Goal: Use online tool/utility: Utilize a website feature to perform a specific function

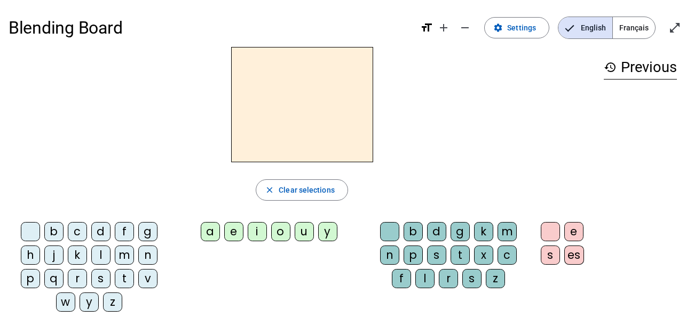
click at [120, 261] on div "m" at bounding box center [124, 255] width 19 height 19
click at [201, 232] on div "a" at bounding box center [210, 231] width 19 height 19
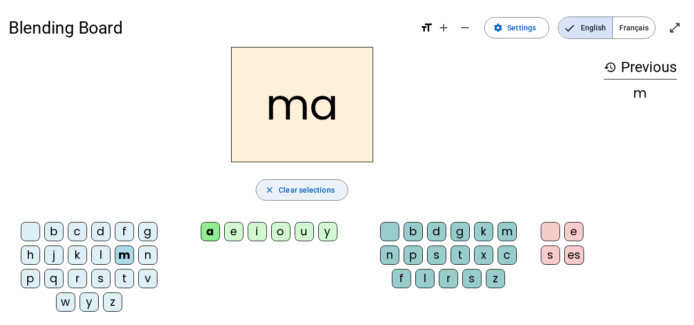
click at [300, 184] on span "Clear selections" at bounding box center [307, 190] width 56 height 13
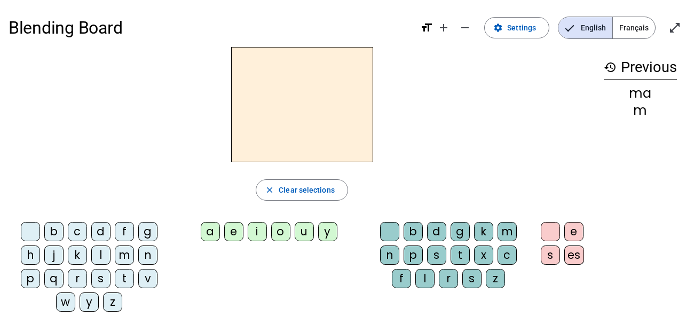
click at [101, 256] on div "l" at bounding box center [100, 255] width 19 height 19
click at [203, 229] on div "a" at bounding box center [210, 231] width 19 height 19
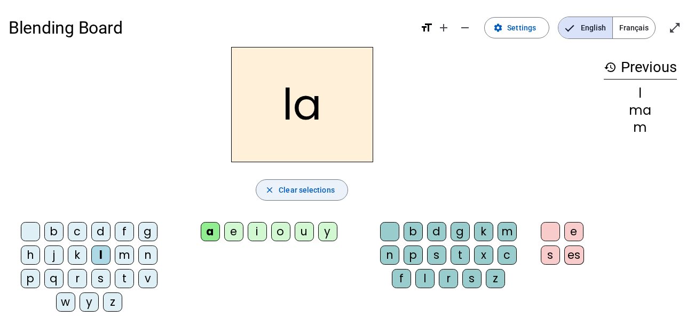
click at [290, 188] on span "Clear selections" at bounding box center [307, 190] width 56 height 13
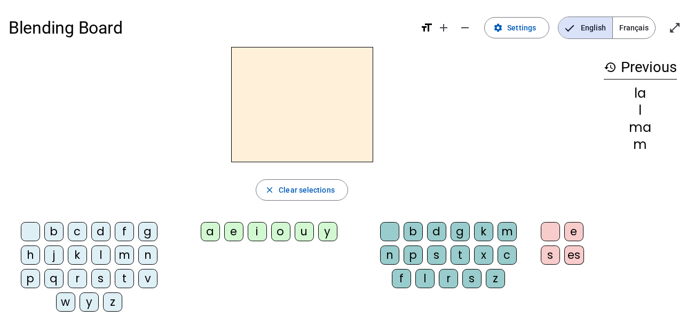
click at [95, 249] on div "l" at bounding box center [100, 255] width 19 height 19
click at [231, 229] on div "e" at bounding box center [233, 231] width 19 height 19
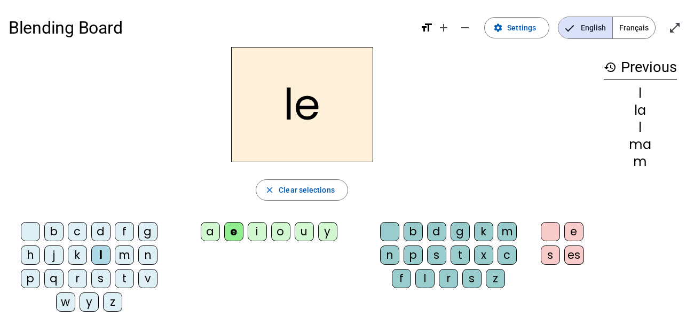
click at [229, 228] on div "e" at bounding box center [233, 231] width 19 height 19
click at [232, 237] on div "e" at bounding box center [233, 231] width 19 height 19
click at [322, 191] on span "Clear selections" at bounding box center [307, 190] width 56 height 13
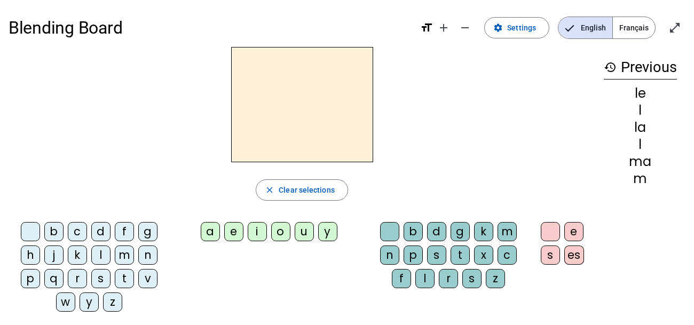
click at [102, 252] on div "l" at bounding box center [100, 255] width 19 height 19
click at [305, 234] on div "u" at bounding box center [304, 231] width 19 height 19
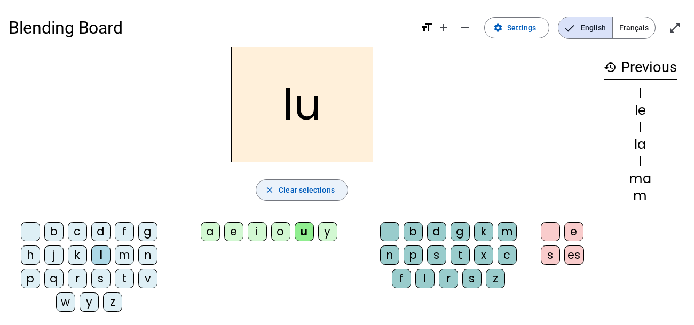
click at [301, 192] on span "Clear selections" at bounding box center [307, 190] width 56 height 13
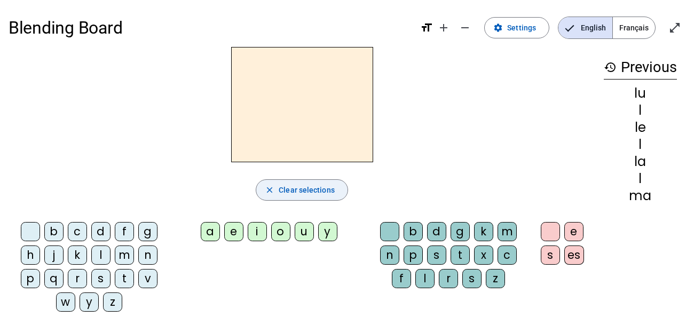
click at [301, 192] on span "Clear selections" at bounding box center [307, 190] width 56 height 13
click at [94, 230] on div "d" at bounding box center [100, 231] width 19 height 19
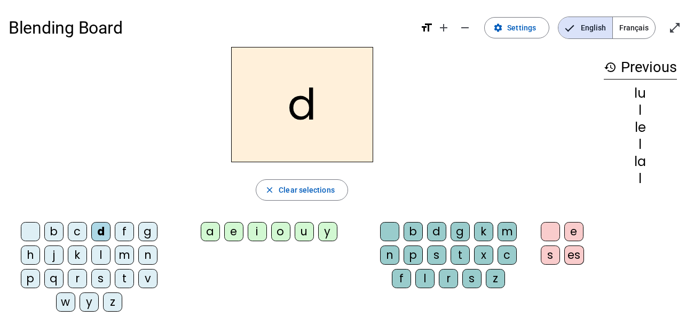
click at [172, 215] on div "d close Clear selections b c d f g h j k l m n p q r s t v w y z a e i o u y b …" at bounding box center [302, 183] width 587 height 273
click at [303, 234] on div "u" at bounding box center [304, 231] width 19 height 19
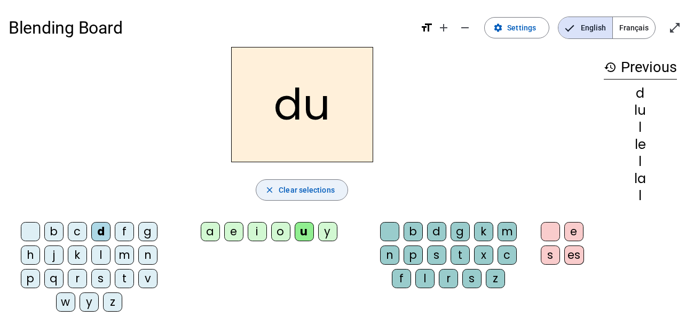
click at [337, 194] on span "button" at bounding box center [301, 190] width 91 height 26
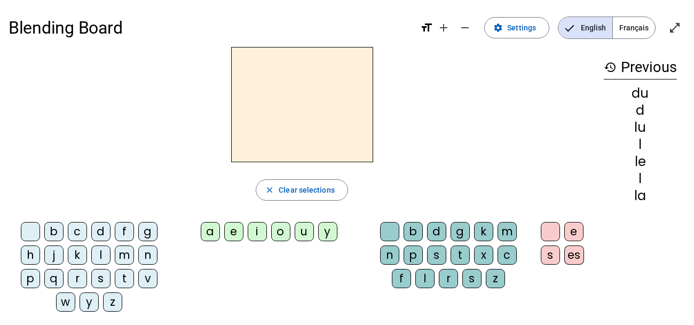
click at [100, 234] on div "d" at bounding box center [100, 231] width 19 height 19
click at [234, 234] on div "e" at bounding box center [233, 231] width 19 height 19
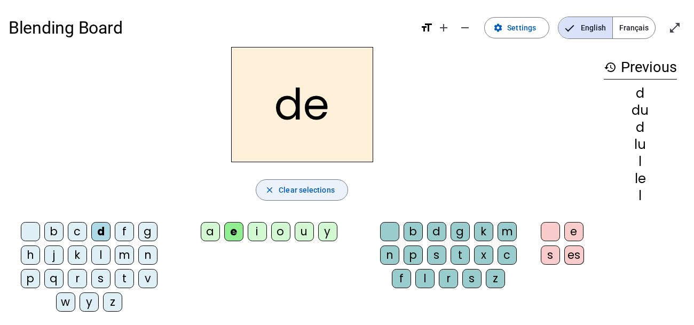
click at [312, 196] on span "Clear selections" at bounding box center [307, 190] width 56 height 13
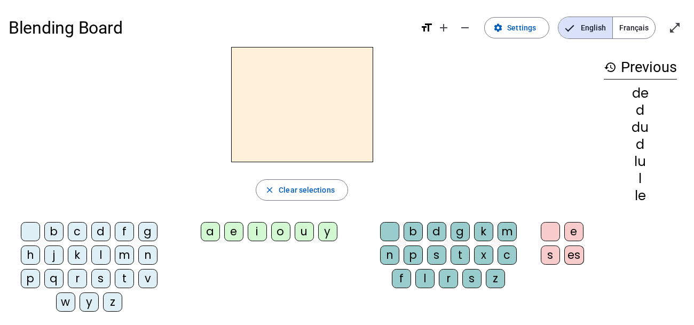
click at [120, 257] on div "m" at bounding box center [124, 255] width 19 height 19
click at [226, 236] on div "e" at bounding box center [233, 231] width 19 height 19
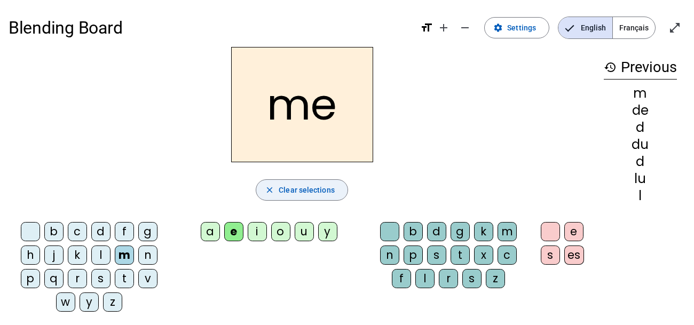
click at [322, 191] on span "Clear selections" at bounding box center [307, 190] width 56 height 13
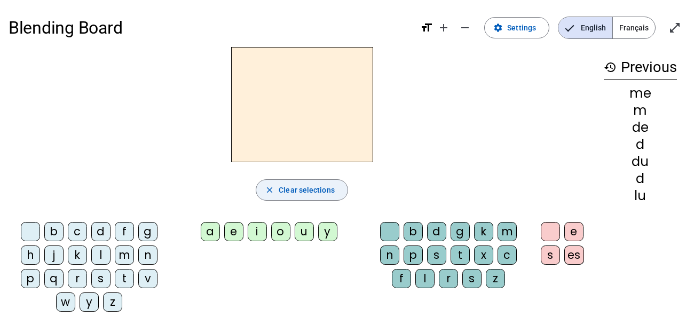
scroll to position [5, 0]
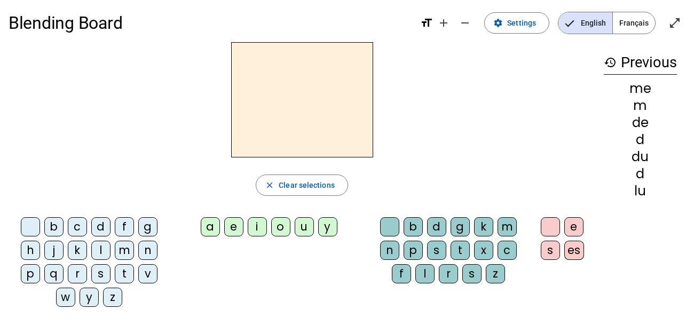
click at [95, 250] on div "l" at bounding box center [100, 250] width 19 height 19
click at [234, 233] on div "e" at bounding box center [233, 226] width 19 height 19
